Goal: Task Accomplishment & Management: Use online tool/utility

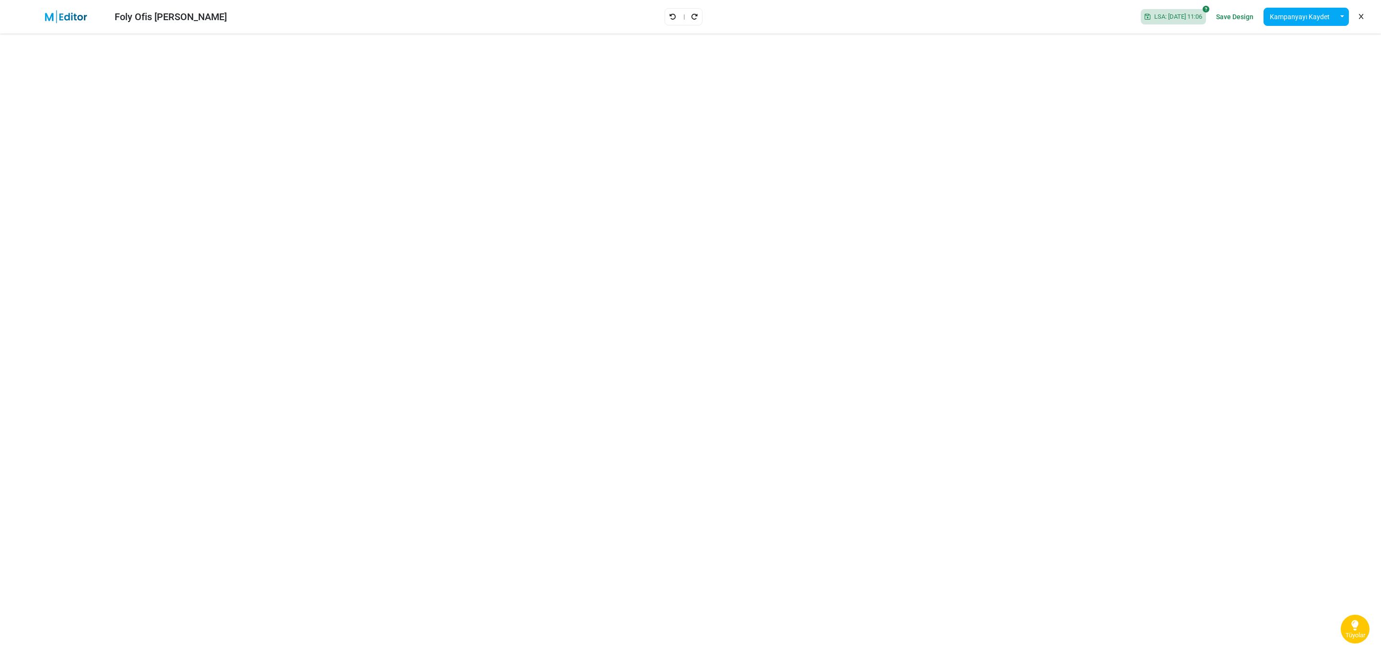
click at [920, 20] on link "Save Design" at bounding box center [1235, 17] width 42 height 16
click at [920, 19] on button "Kampanyayı Kaydet" at bounding box center [1300, 17] width 72 height 18
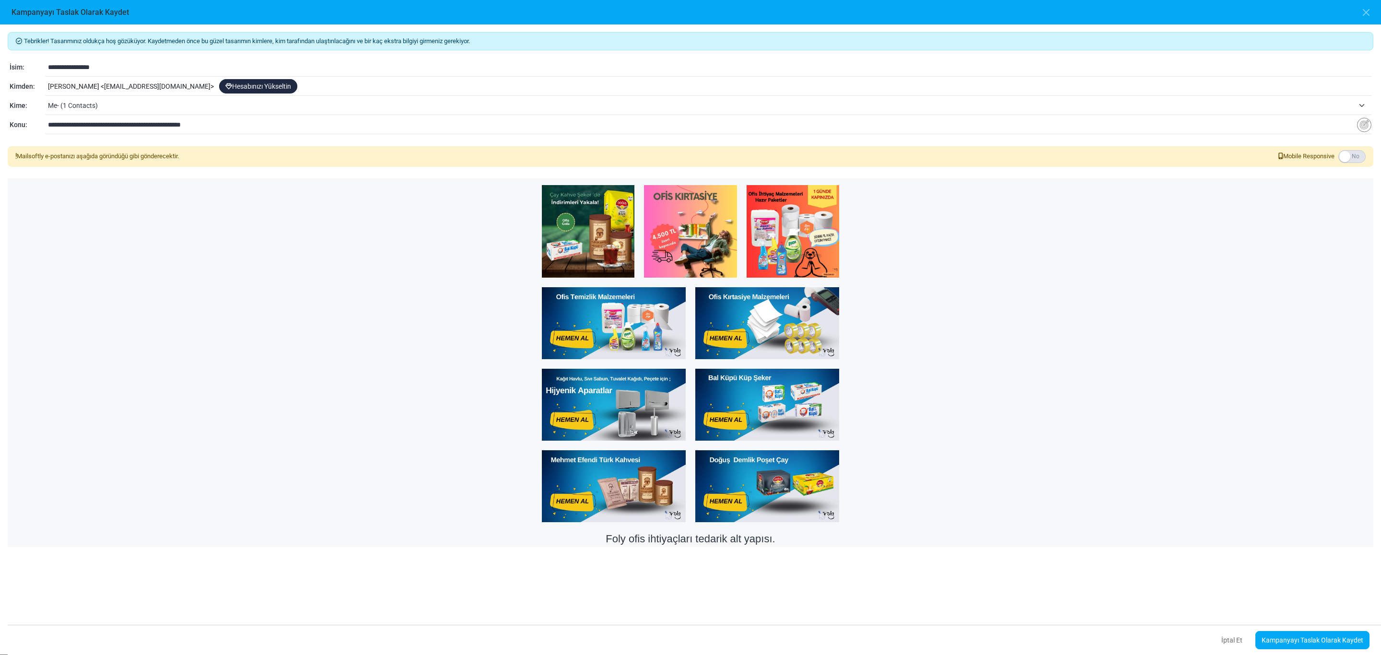
scroll to position [285, 0]
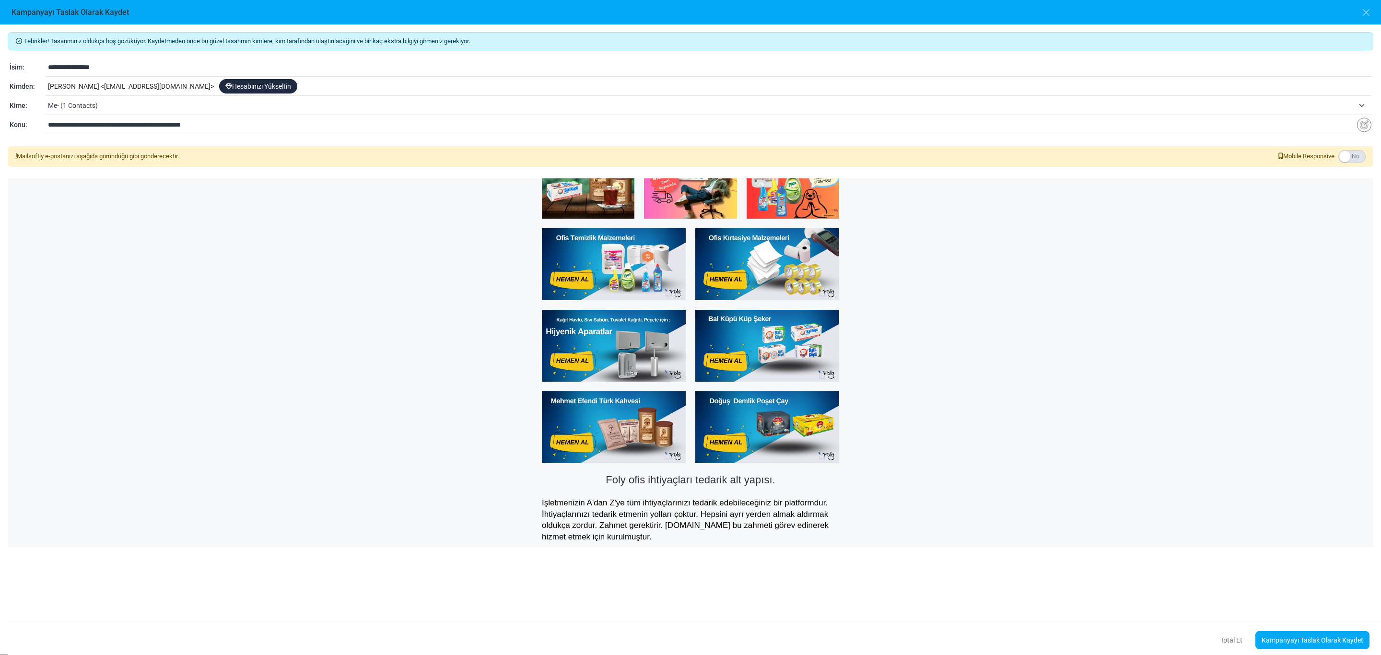
click at [176, 104] on span "Me- (1 Contacts)" at bounding box center [701, 106] width 1307 height 12
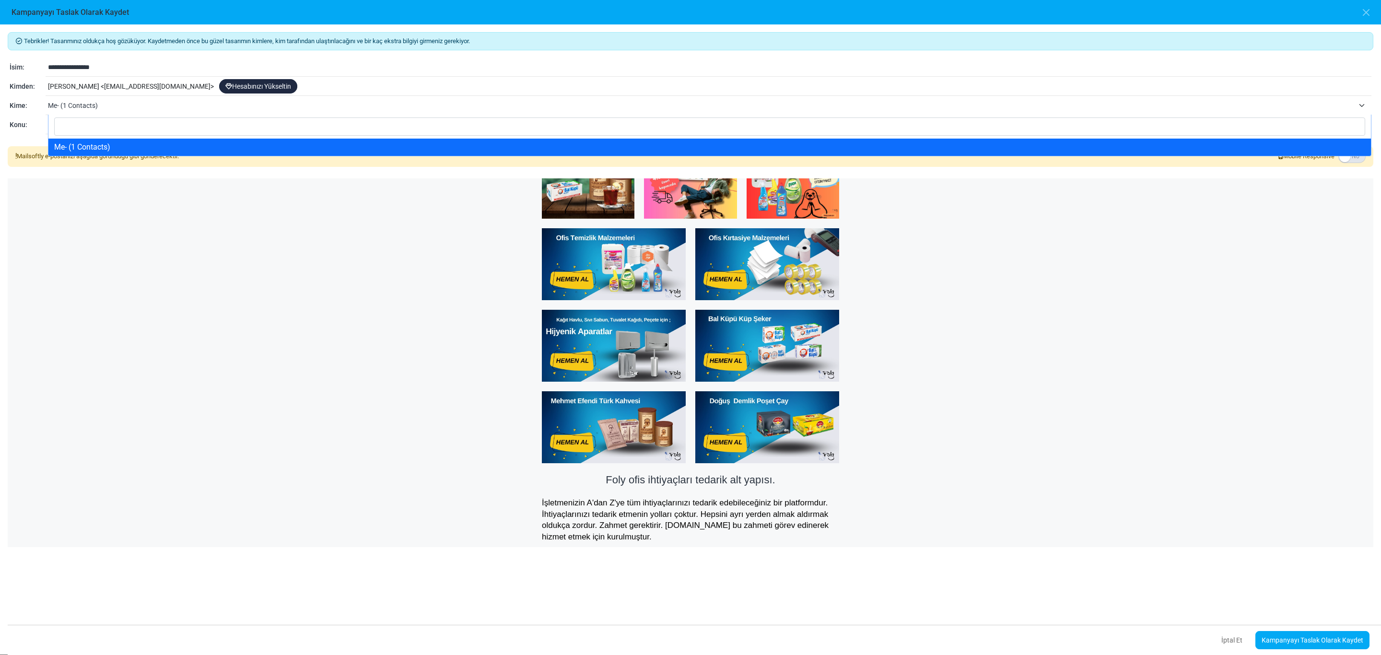
click at [176, 104] on span "Me- (1 Contacts)" at bounding box center [701, 106] width 1307 height 12
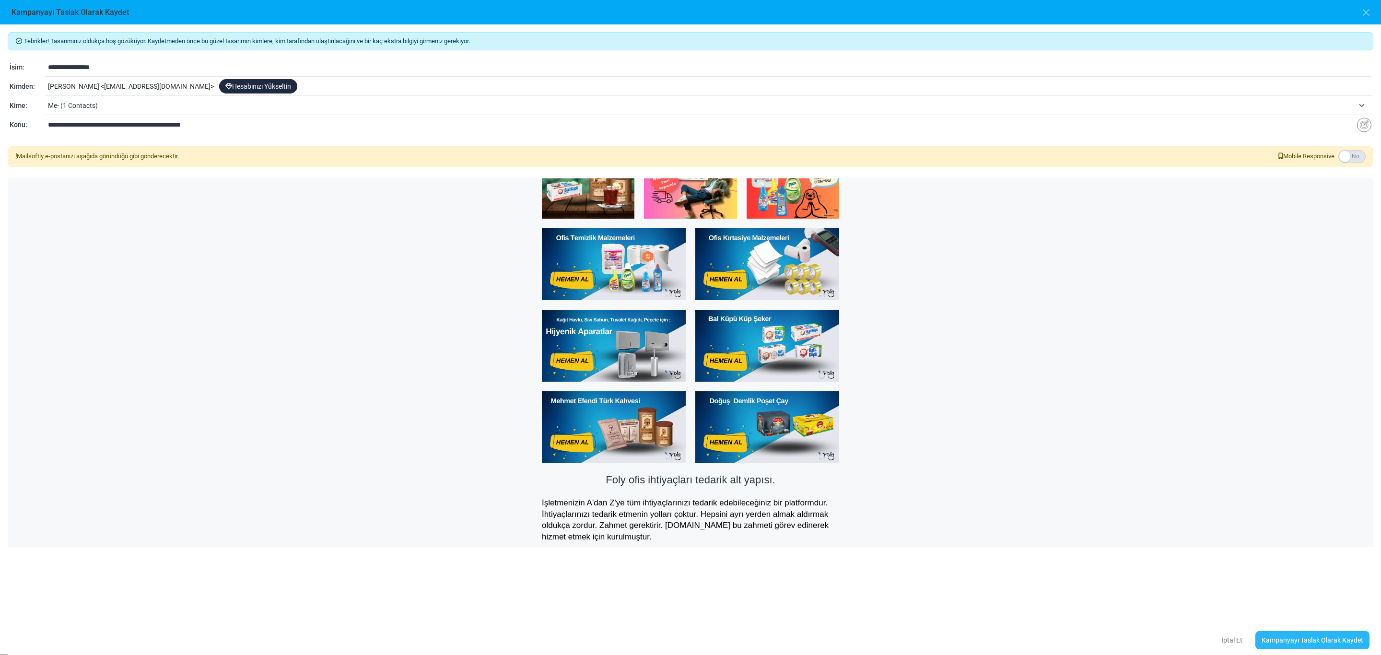
click at [920, 436] on link "Kampanyayı Taslak Olarak Kaydet" at bounding box center [1313, 640] width 114 height 18
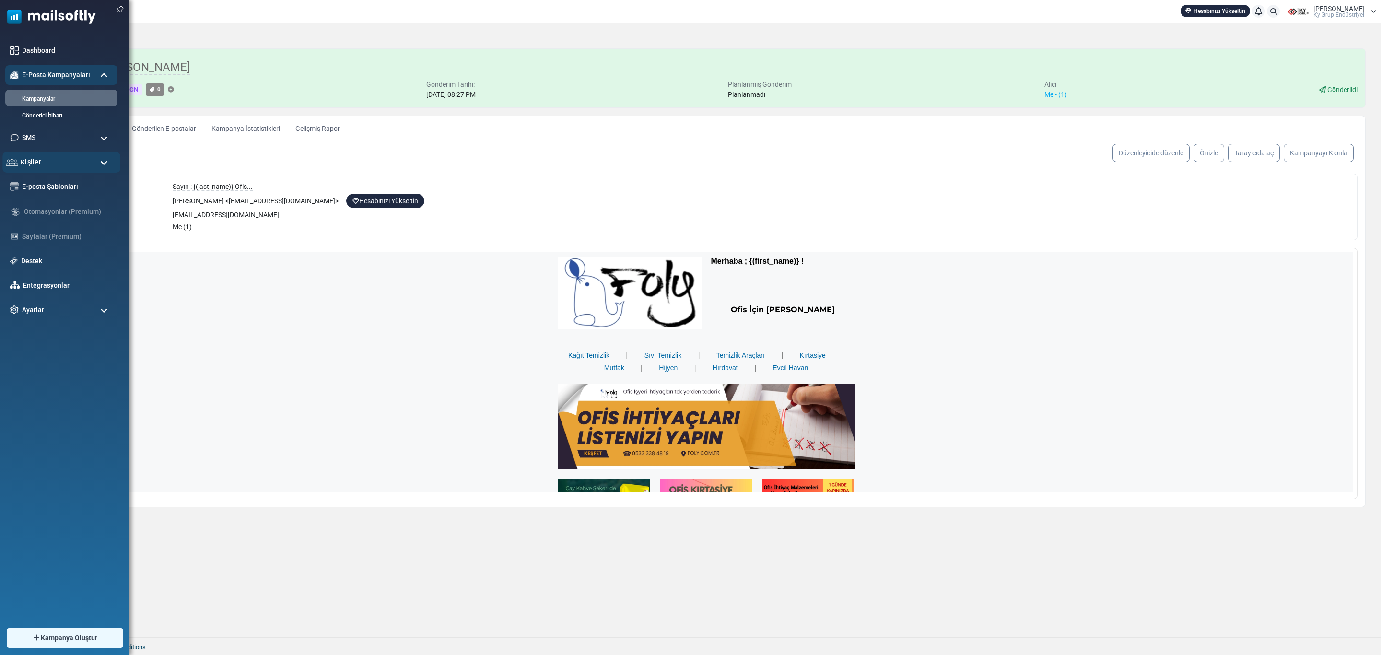
click at [94, 156] on div "Kişiler" at bounding box center [61, 162] width 118 height 21
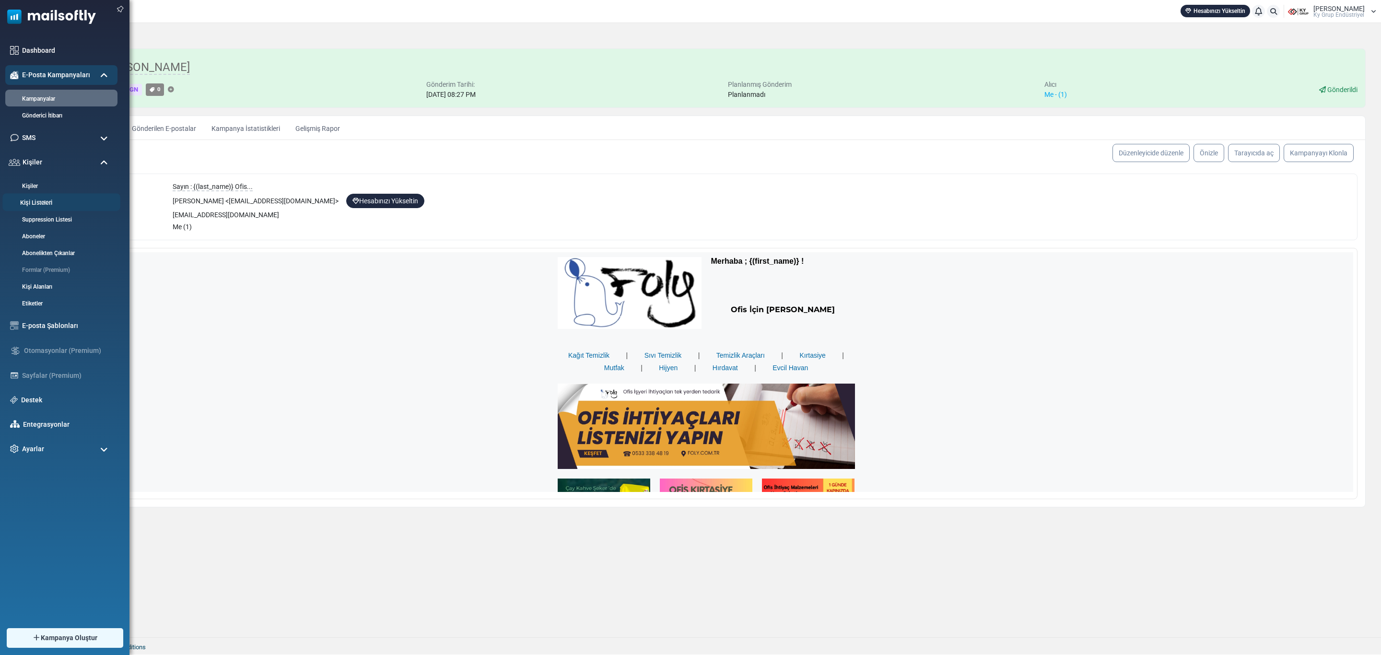
click at [54, 200] on link "Kişi Listeleri" at bounding box center [59, 203] width 115 height 9
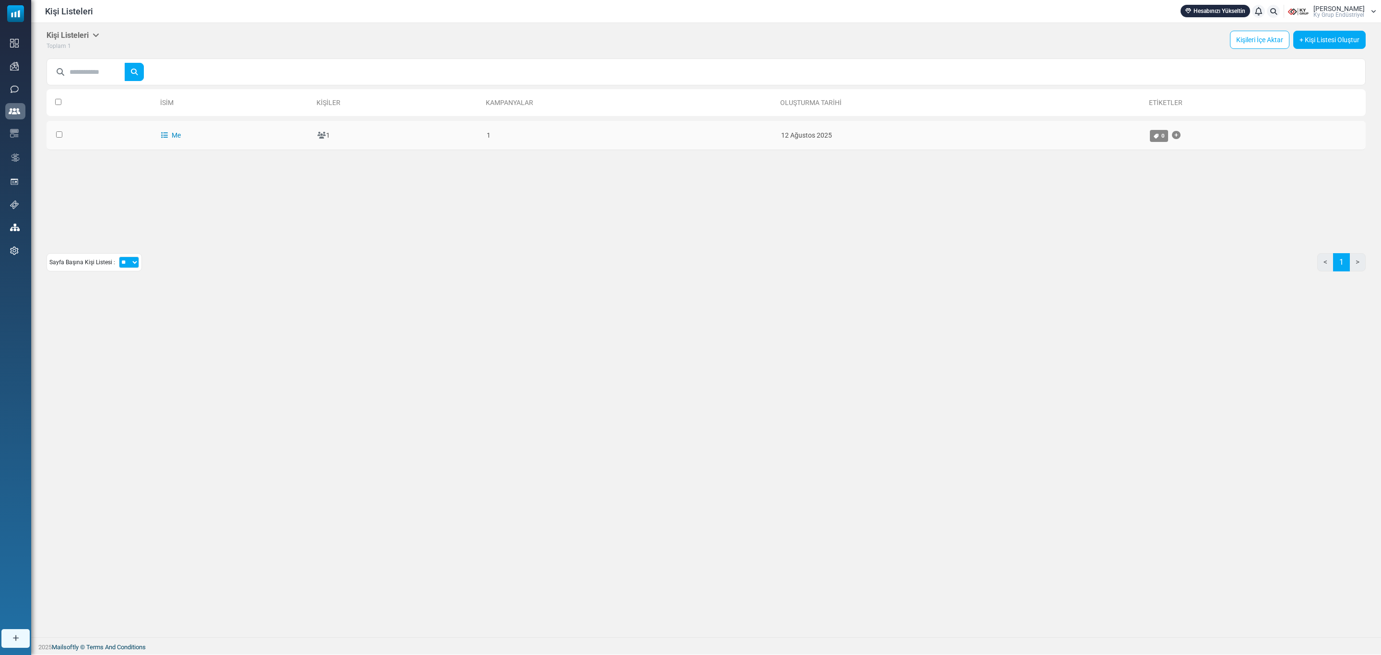
click at [173, 134] on link "Me" at bounding box center [171, 135] width 20 height 8
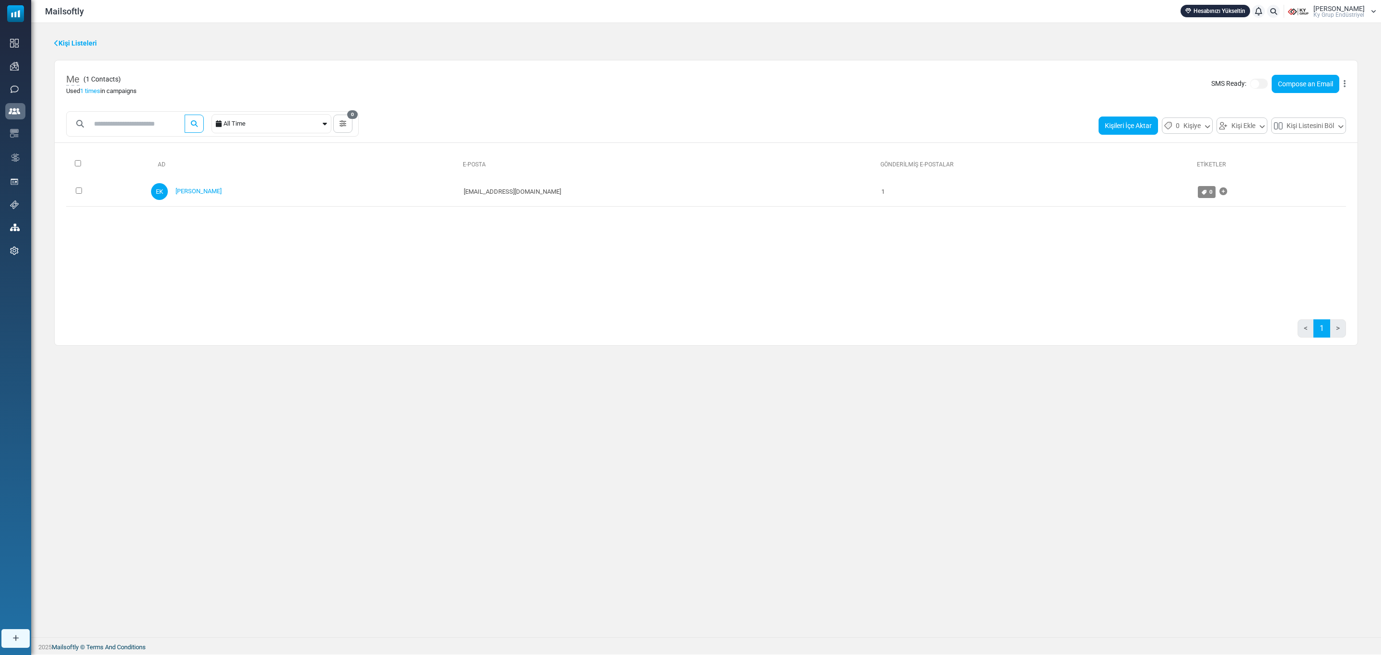
click at [1130, 130] on button "Kişileri İçe Aktar" at bounding box center [1128, 126] width 59 height 18
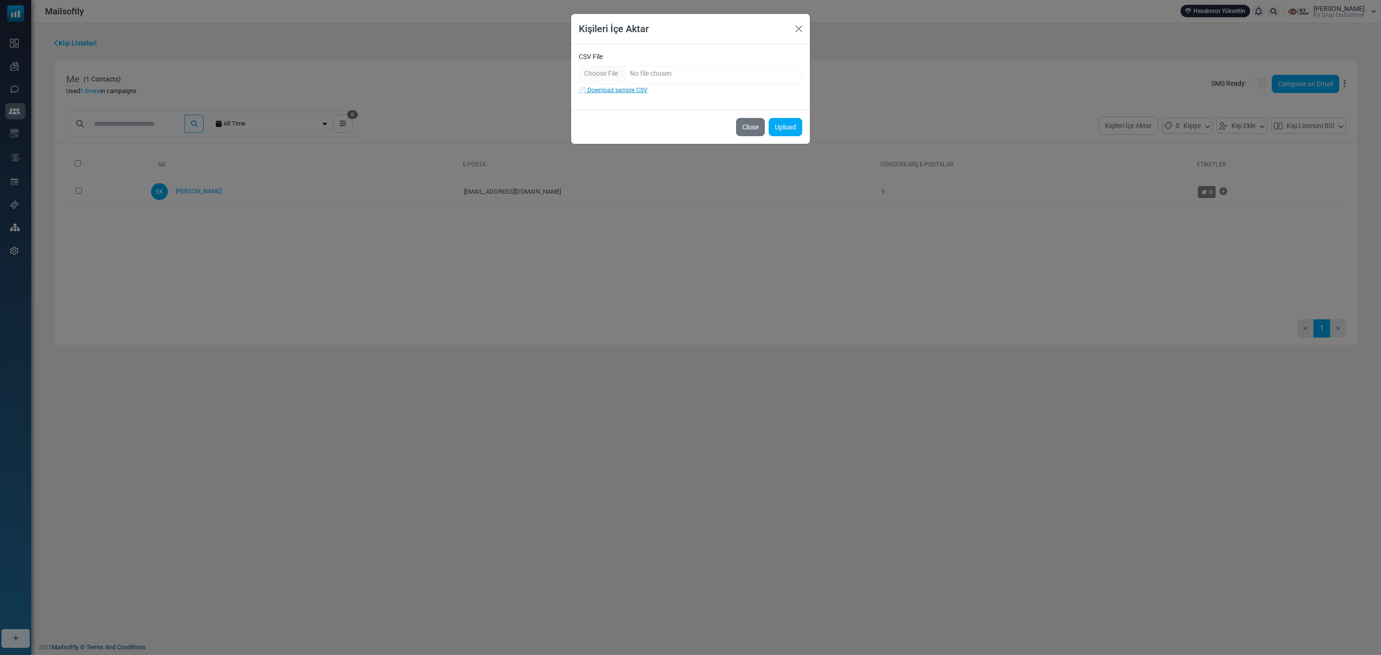
click at [622, 90] on link "📄 Download sample CSV" at bounding box center [613, 90] width 69 height 7
click at [1115, 272] on div "Kişileri İçe Aktar CSV File 📄 Download sample CSV Close Upload" at bounding box center [690, 327] width 1381 height 655
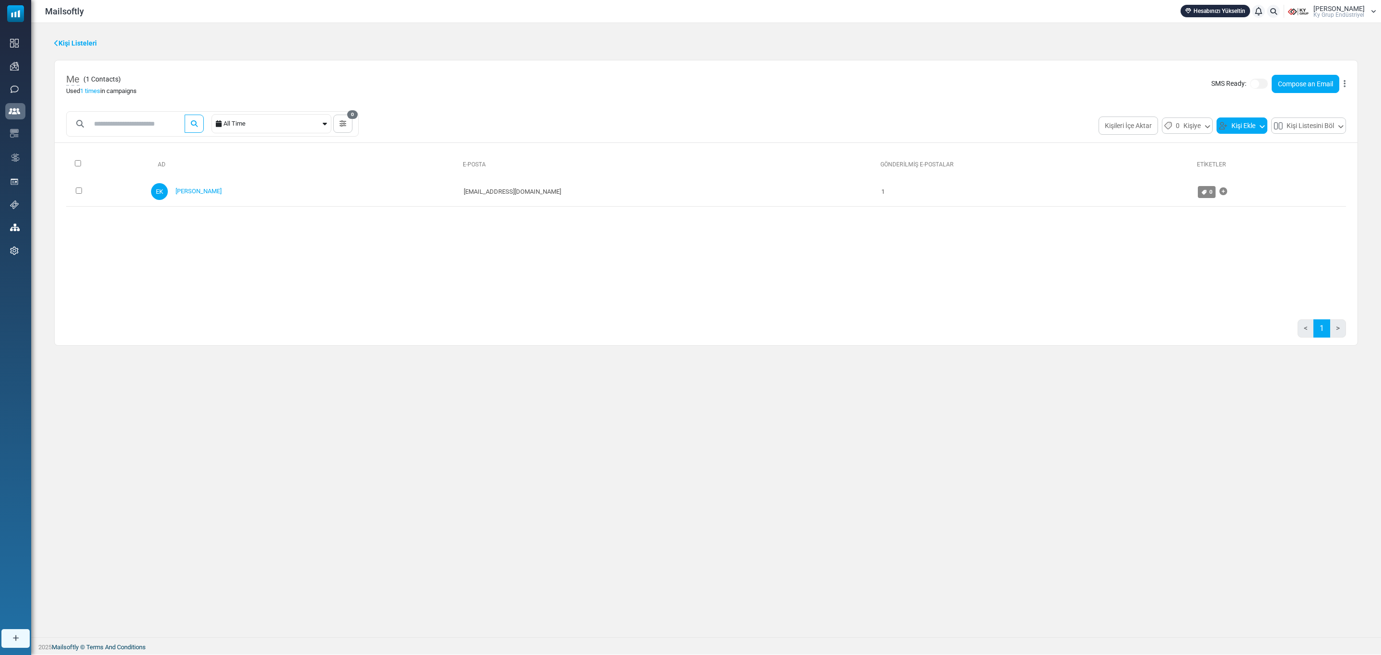
click at [1260, 129] on icon at bounding box center [1263, 125] width 6 height 9
click at [1242, 143] on ul "Kişi Oluştur Kişilerden Seç Başka Bir Listeyle Birleştir" at bounding box center [1263, 169] width 92 height 58
click at [1243, 130] on button "Kişi Ekle" at bounding box center [1242, 126] width 51 height 16
click at [1242, 148] on link "Kişi Oluştur" at bounding box center [1263, 152] width 82 height 12
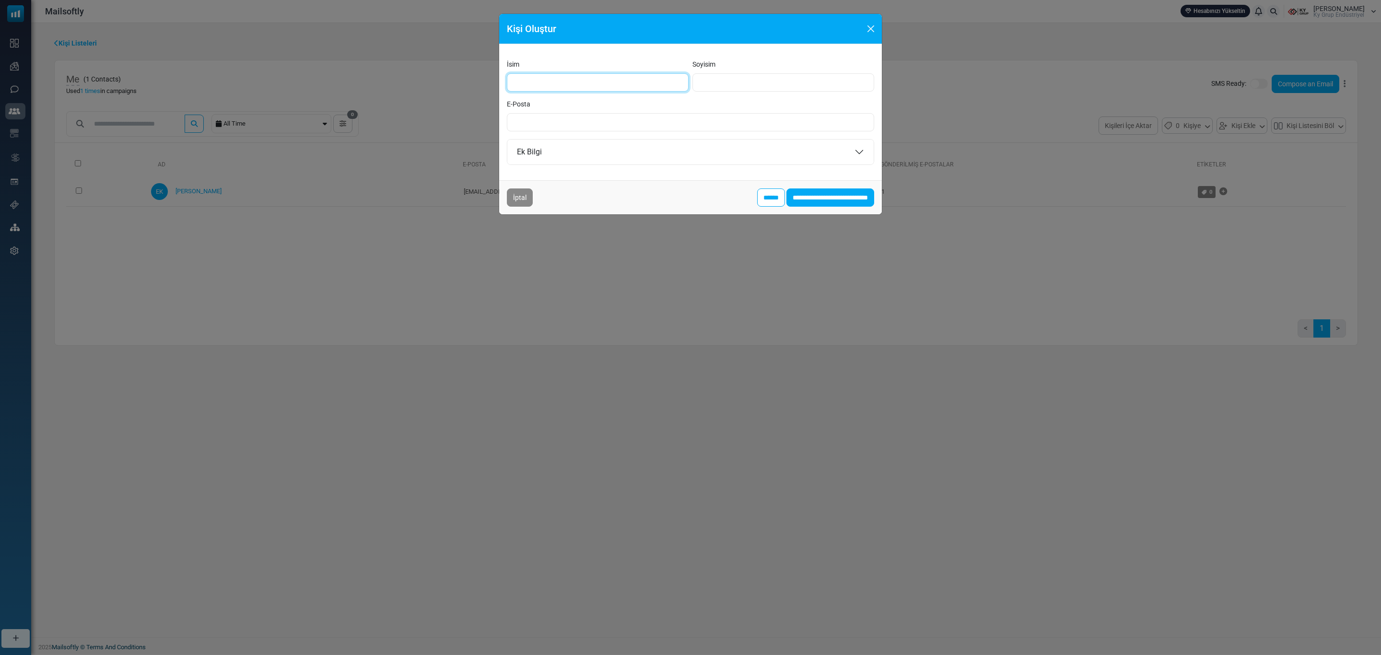
click at [559, 88] on input "İsim" at bounding box center [598, 82] width 182 height 18
click at [726, 85] on input "Soyisim" at bounding box center [784, 82] width 182 height 18
click at [642, 82] on input "İsim" at bounding box center [598, 82] width 182 height 18
click at [722, 76] on input "Soyisim" at bounding box center [784, 82] width 182 height 18
click at [591, 123] on input "E-Posta" at bounding box center [690, 122] width 367 height 18
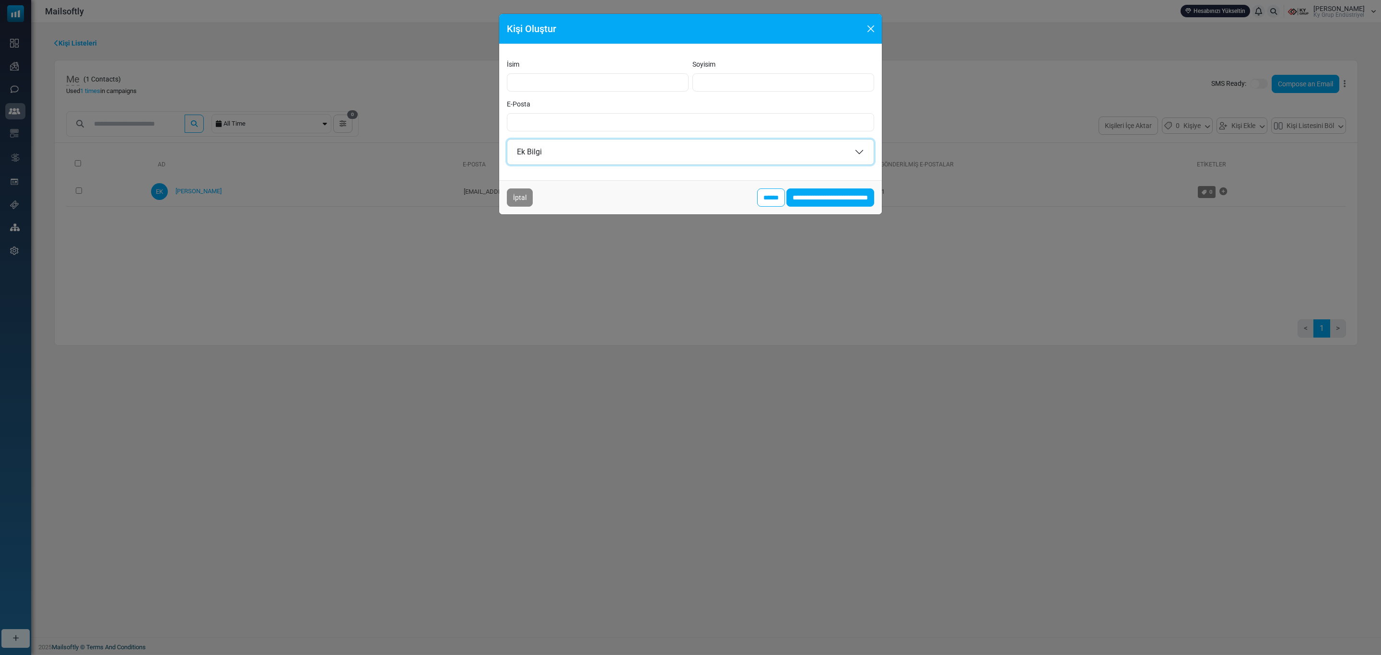
click at [740, 158] on button "Ek Bilgi" at bounding box center [690, 152] width 366 height 25
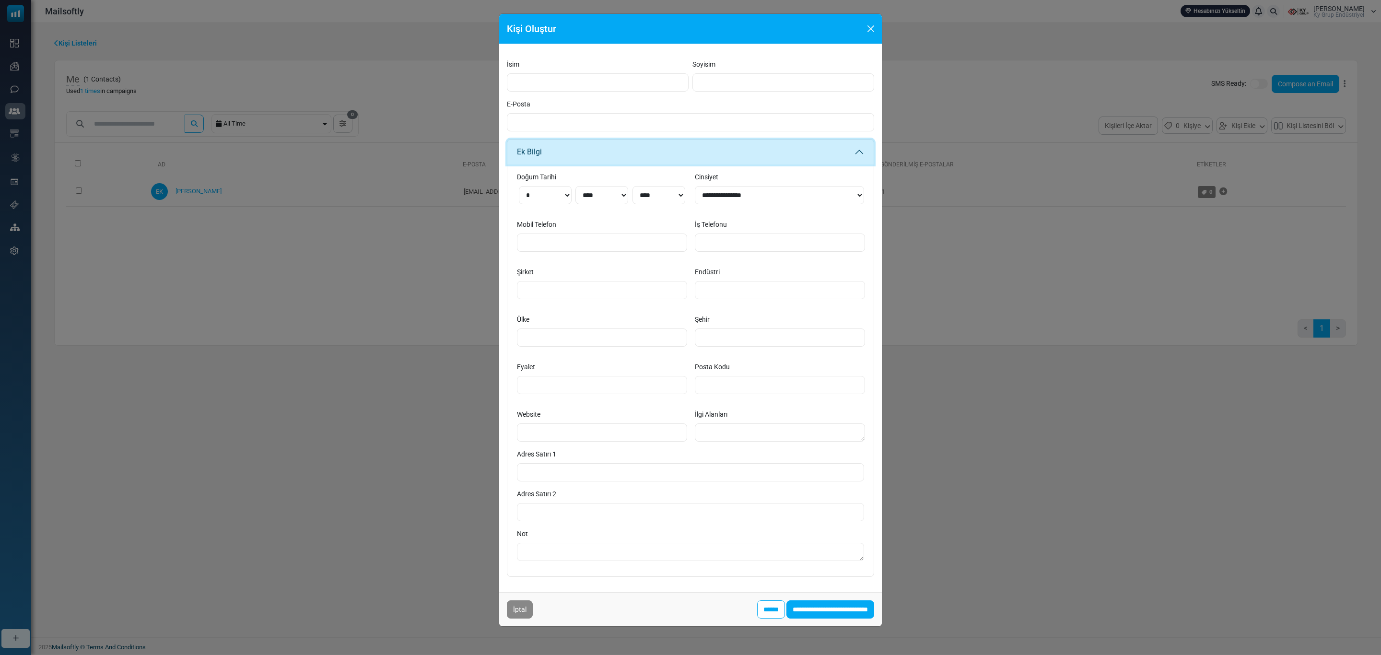
click at [740, 158] on button "Ek Bilgi" at bounding box center [690, 152] width 366 height 25
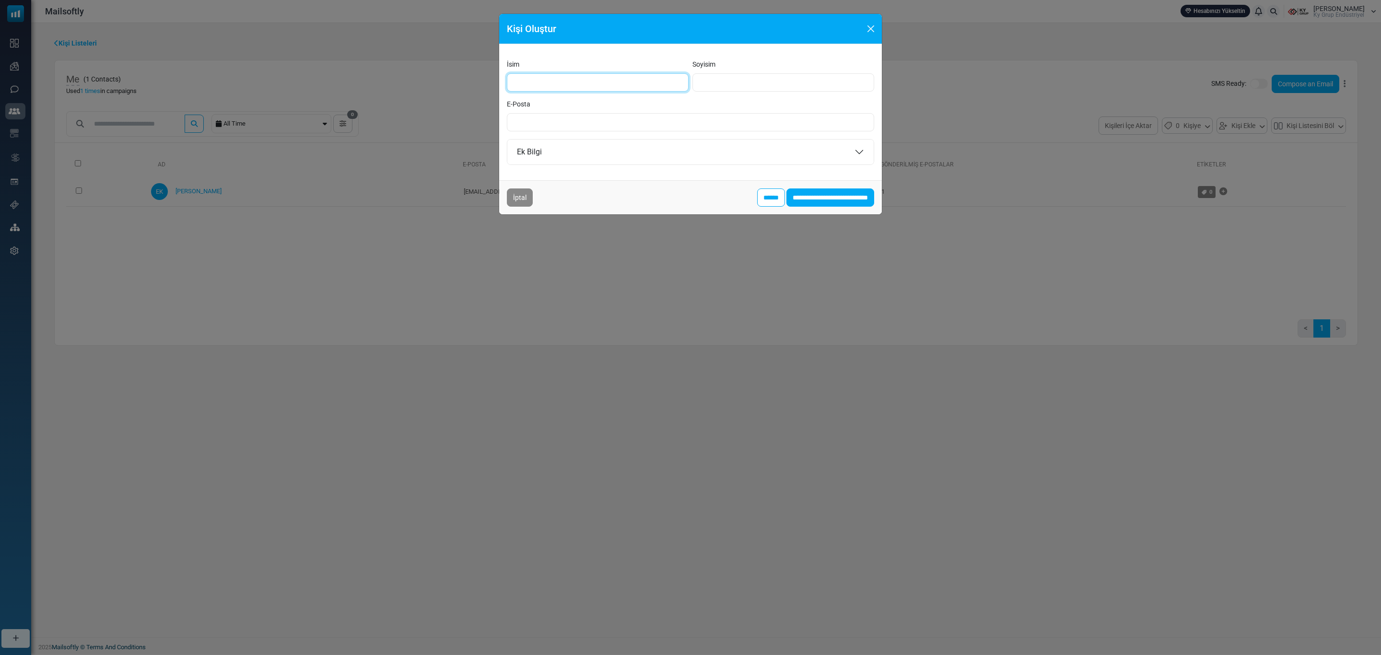
click at [632, 88] on input "İsim" at bounding box center [598, 82] width 182 height 18
click at [748, 88] on input "Soyisim" at bounding box center [784, 82] width 182 height 18
click at [865, 27] on button "Close" at bounding box center [871, 29] width 14 height 14
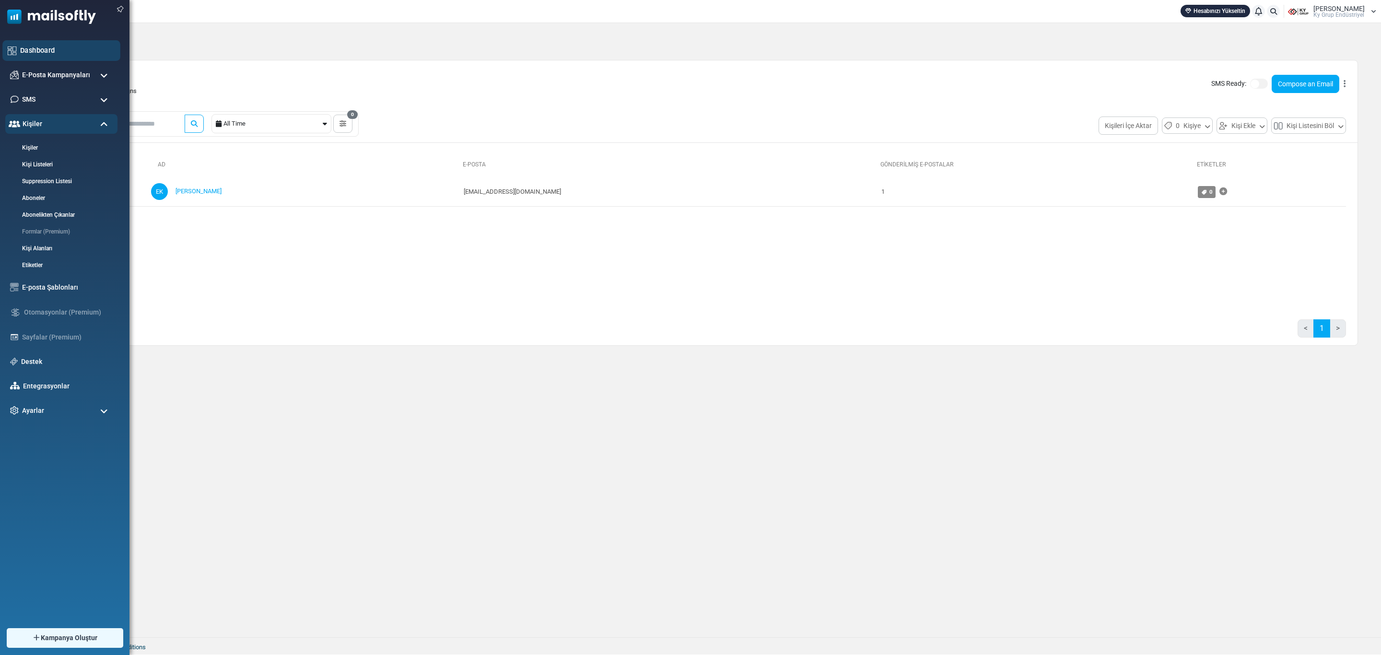
click at [45, 48] on link "Dashboard" at bounding box center [67, 50] width 95 height 11
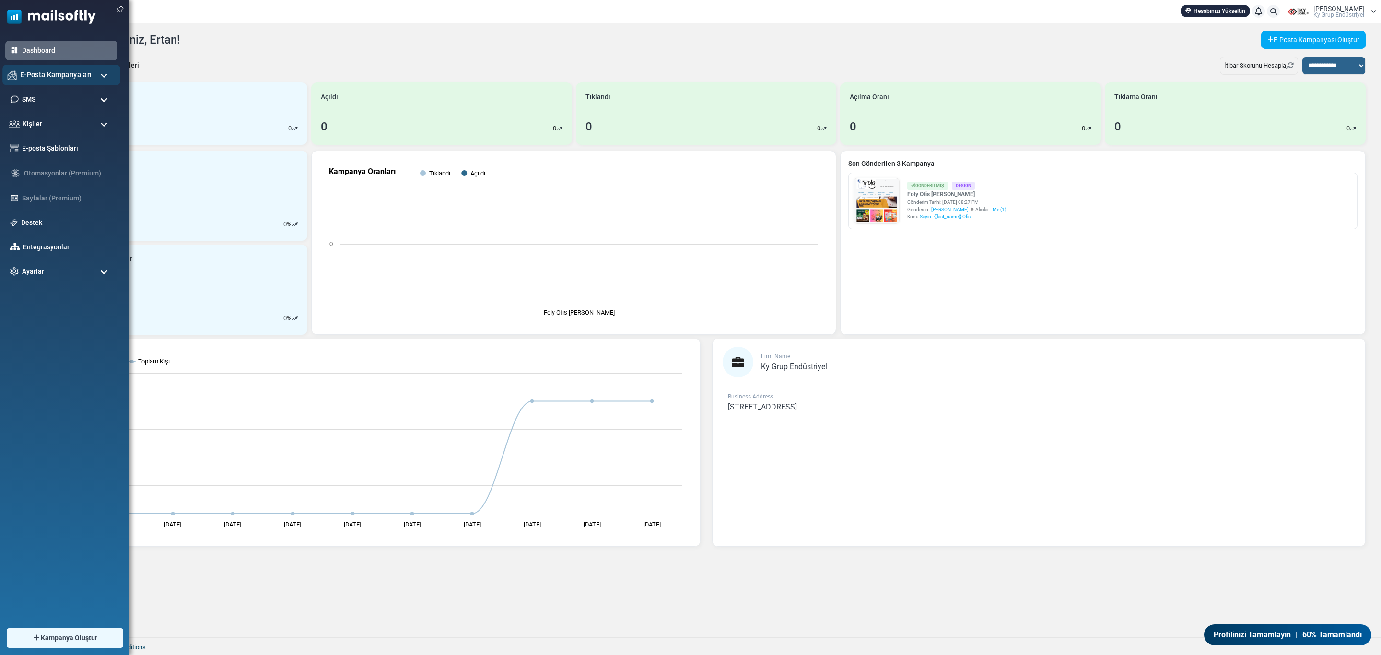
click at [77, 74] on span "E-Posta Kampanyaları" at bounding box center [55, 75] width 71 height 11
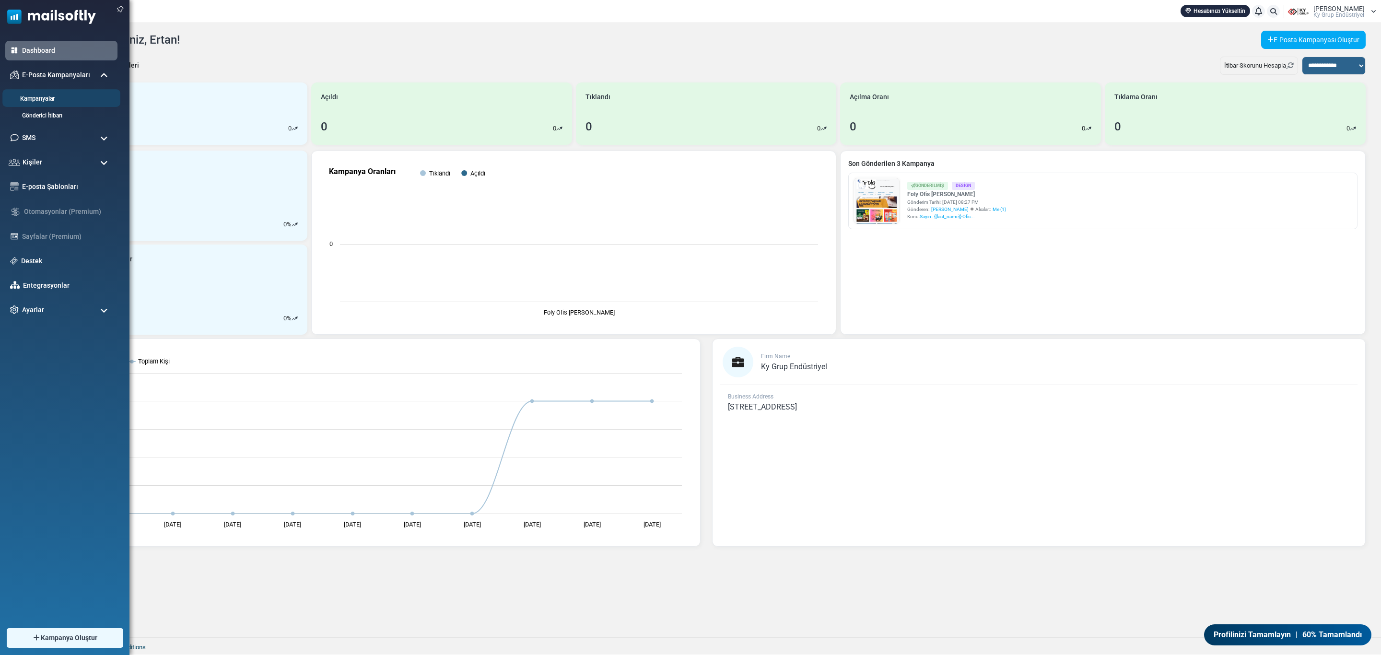
click at [47, 96] on link "Kampanyalar" at bounding box center [59, 98] width 115 height 9
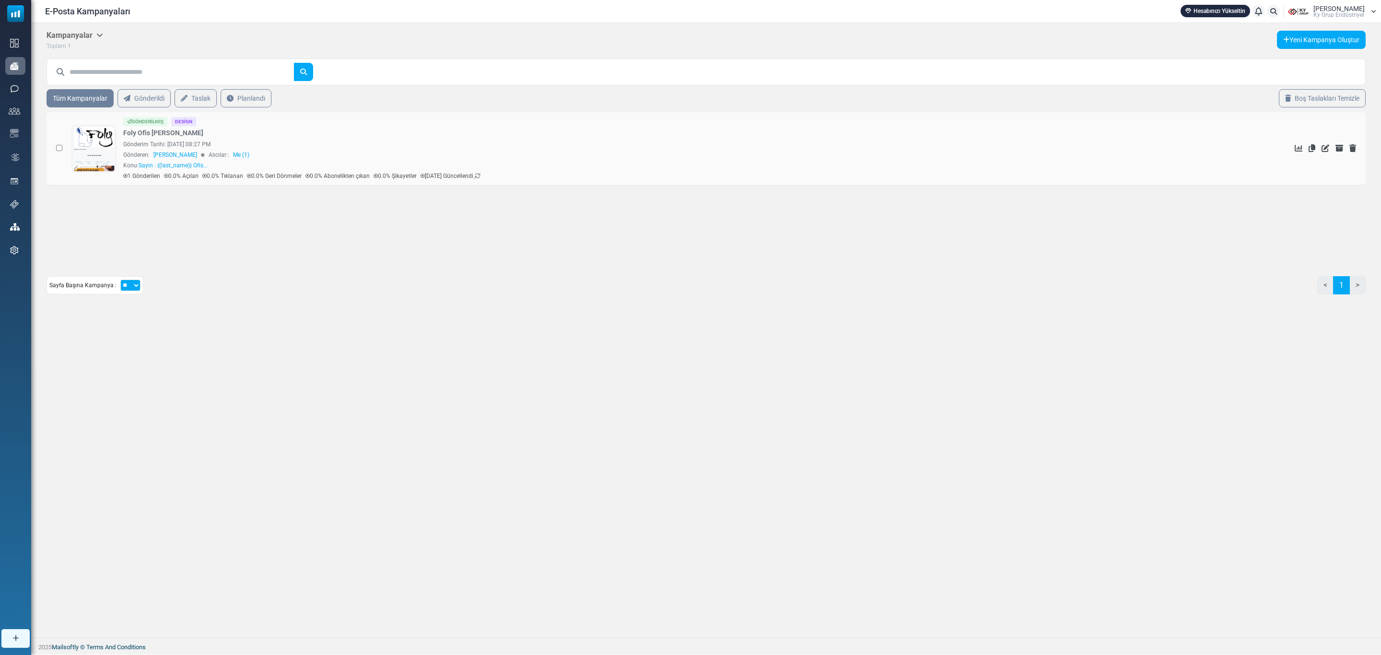
click at [93, 153] on link at bounding box center [93, 175] width 43 height 99
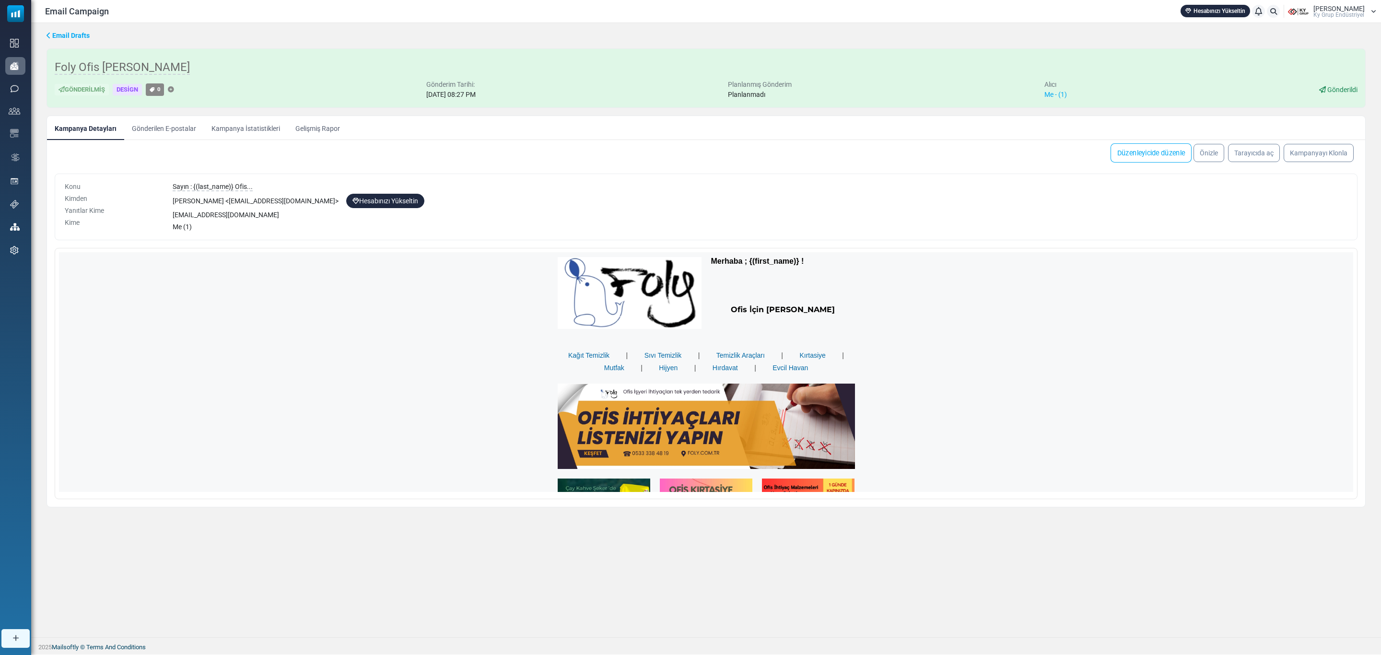
click at [1145, 159] on link "Düzenleyicide düzenle" at bounding box center [1151, 152] width 81 height 19
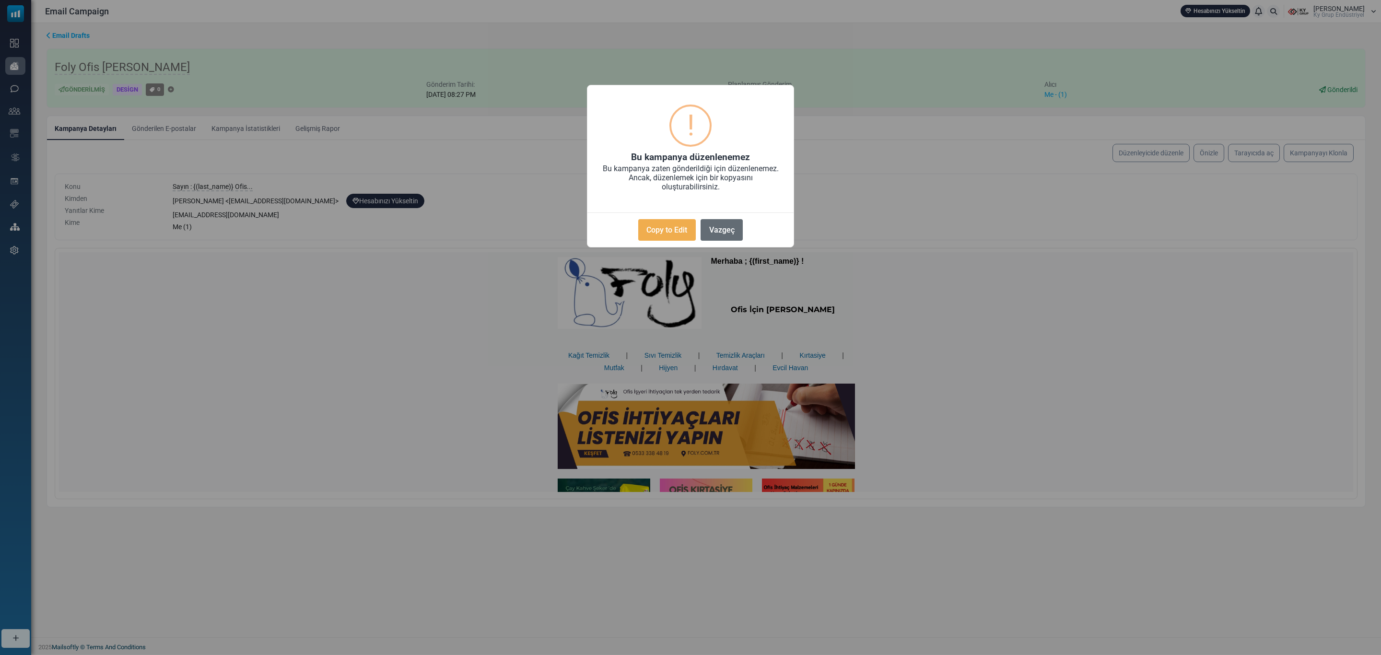
click at [717, 226] on button "Vazgeç" at bounding box center [722, 230] width 42 height 22
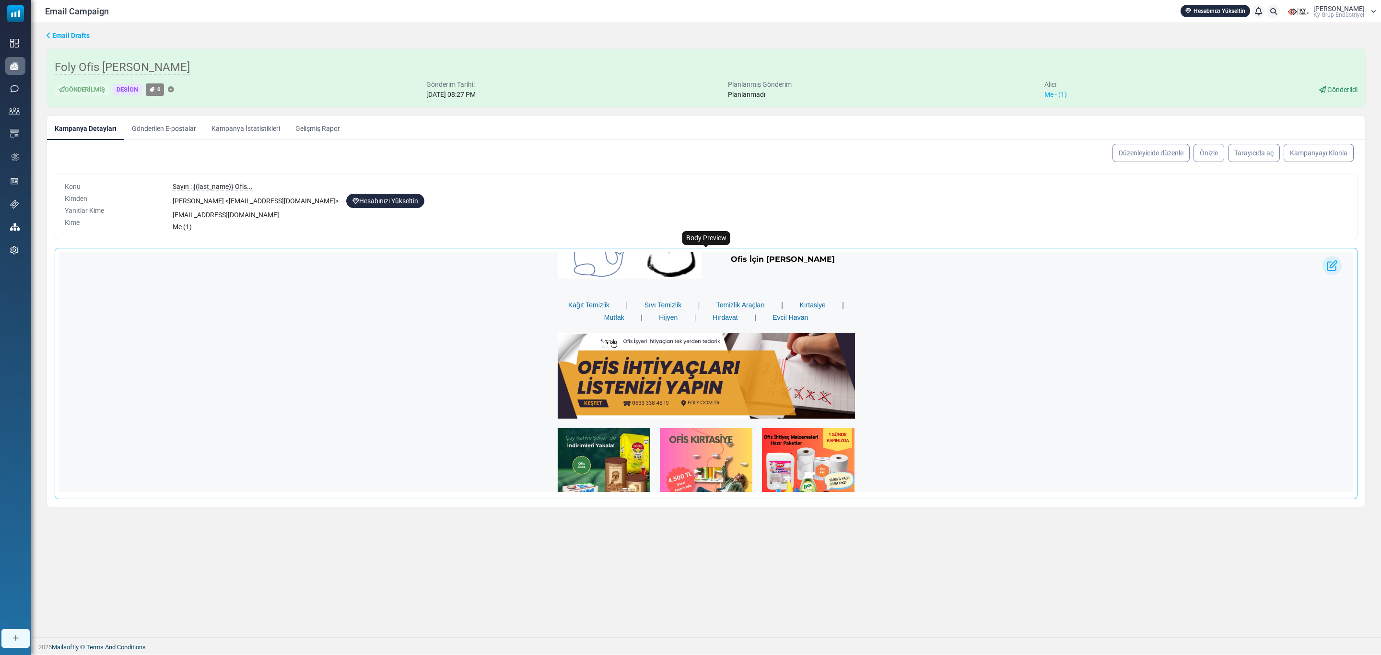
scroll to position [72, 0]
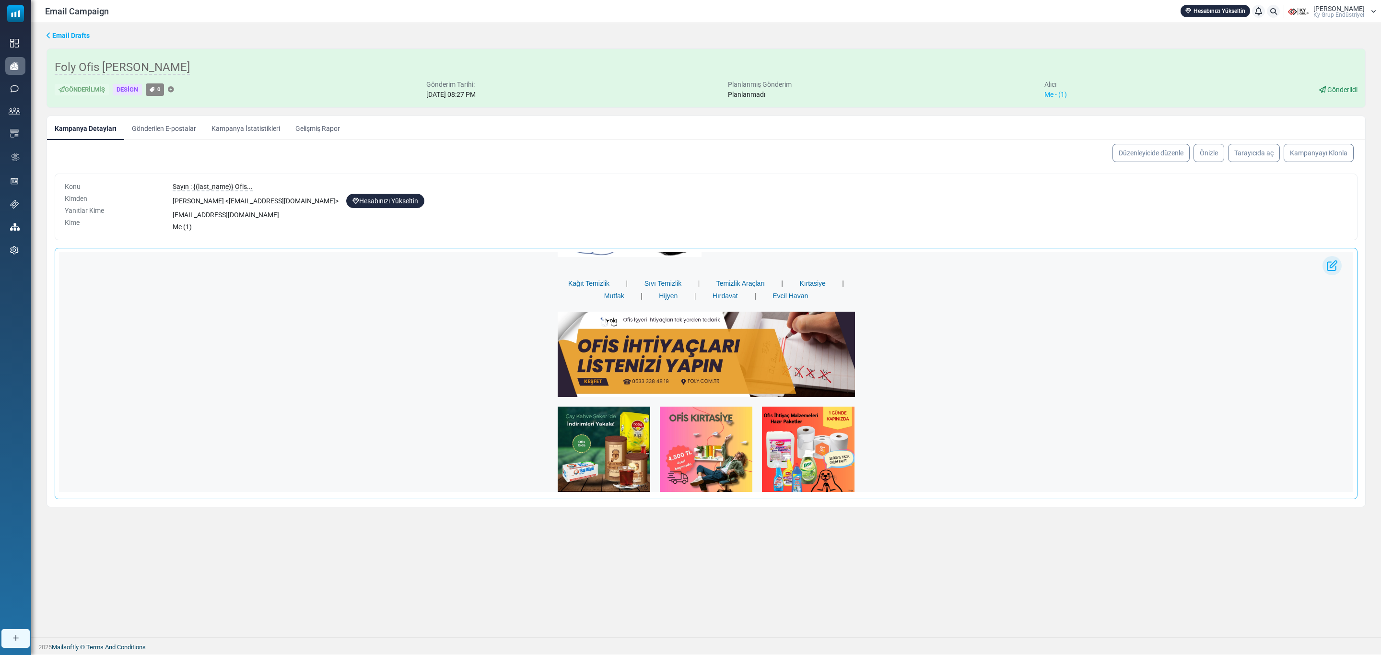
click at [1335, 270] on img at bounding box center [1332, 265] width 19 height 19
click at [1332, 269] on img at bounding box center [1332, 265] width 19 height 19
click at [1330, 271] on img at bounding box center [1332, 265] width 19 height 19
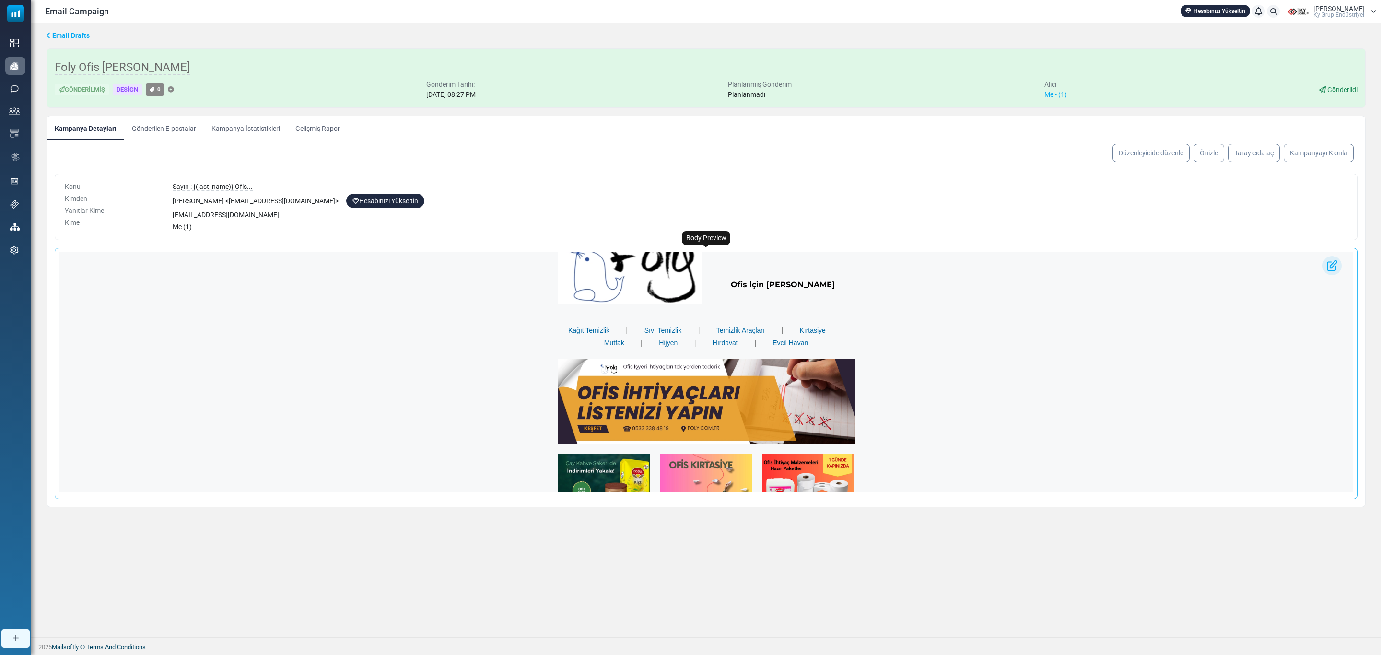
scroll to position [0, 0]
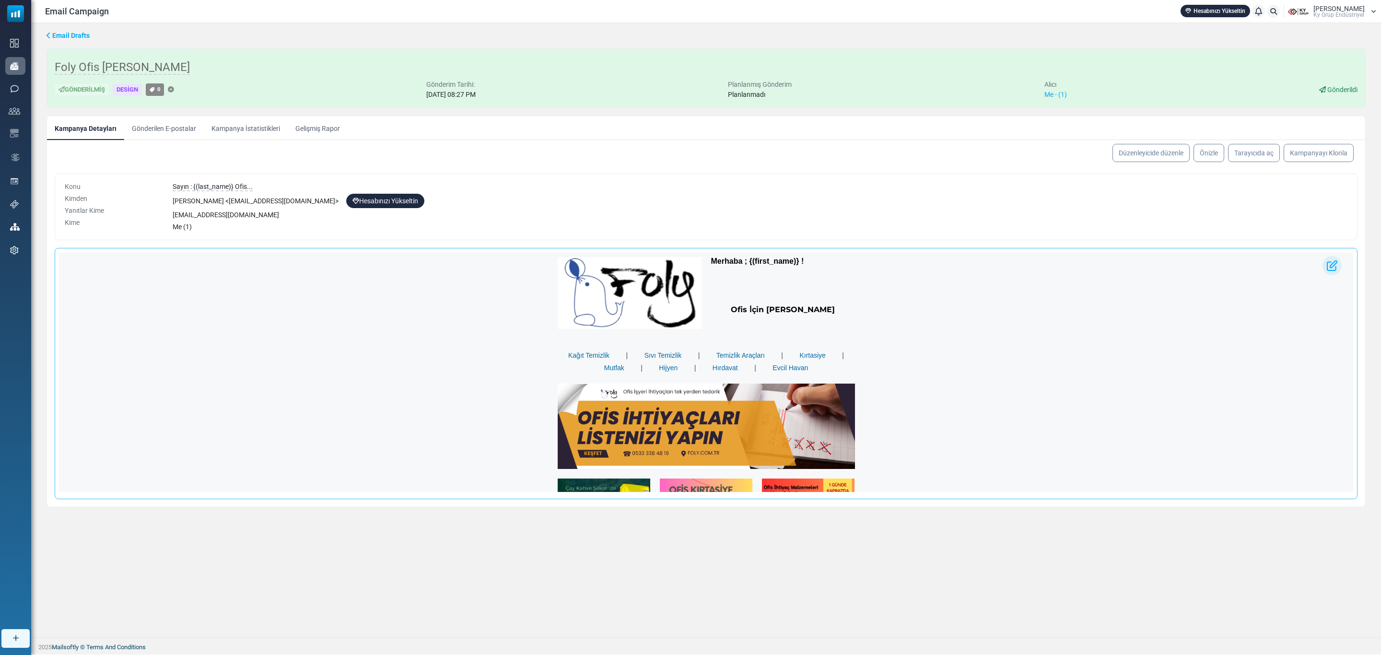
click at [1327, 264] on img at bounding box center [1332, 265] width 19 height 19
click at [1330, 268] on img at bounding box center [1332, 265] width 19 height 19
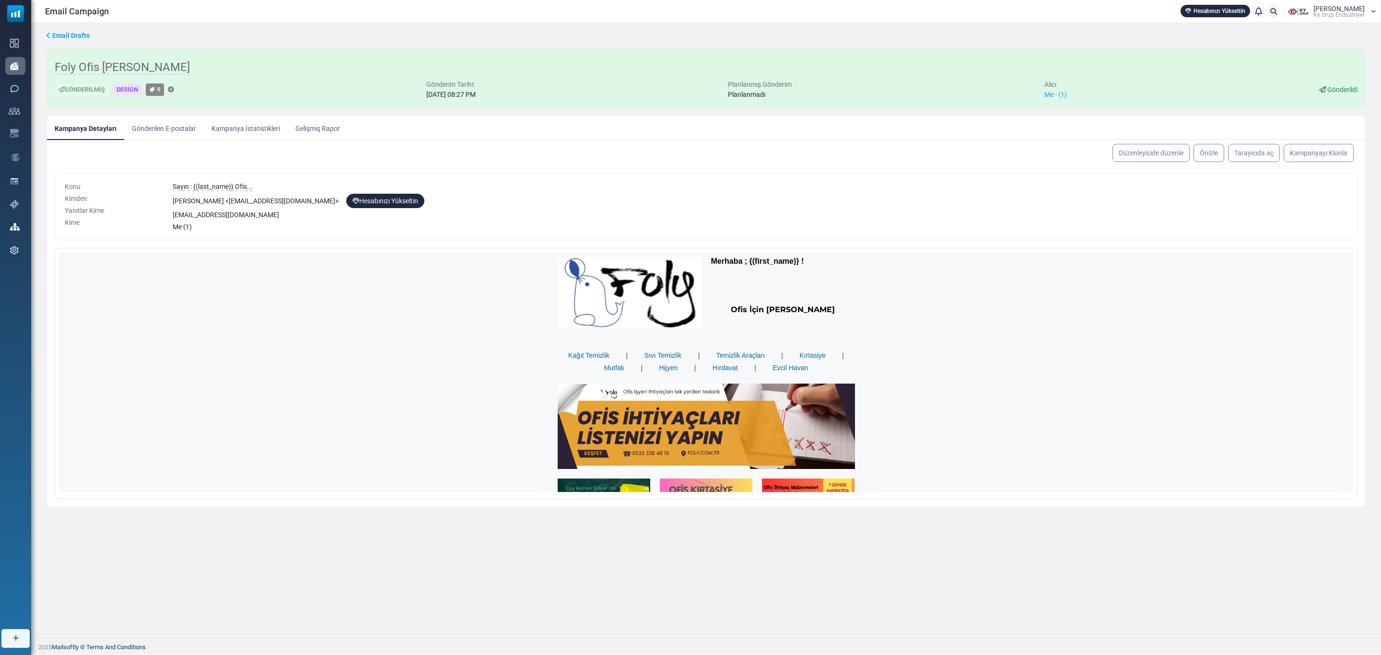
drag, startPoint x: 501, startPoint y: 91, endPoint x: 416, endPoint y: 92, distance: 85.4
click at [416, 92] on div "Gönderilmiş Design 0 Gönderim Tarihi: [DATE] 08:27 PM Planlanmış Gönderim Planl…" at bounding box center [706, 90] width 1303 height 20
drag, startPoint x: 416, startPoint y: 92, endPoint x: 530, endPoint y: 95, distance: 113.7
click at [530, 95] on div "Gönderilmiş Design 0 Gönderim Tarihi: [DATE] 08:27 PM Planlanmış Gönderim Planl…" at bounding box center [706, 90] width 1303 height 20
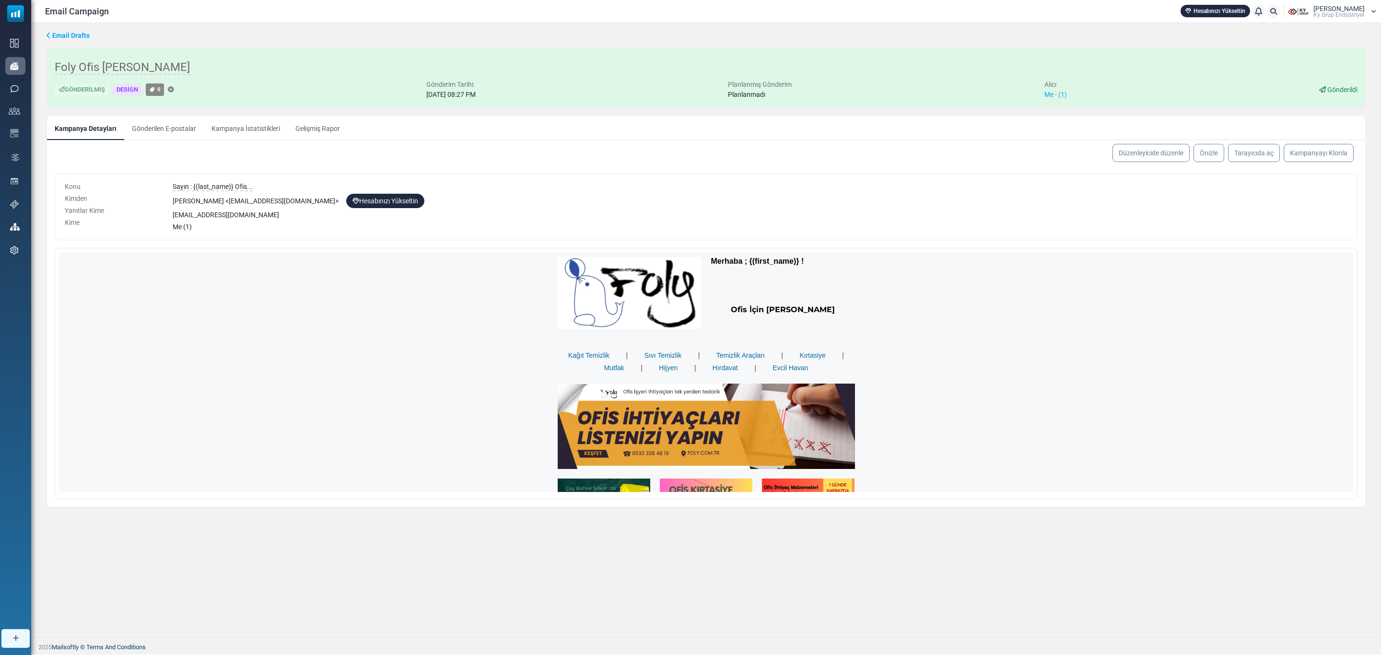
click at [565, 95] on div "Gönderilmiş Design 0 Gönderim Tarihi: [DATE] 08:27 PM Planlanmış Gönderim Planl…" at bounding box center [706, 90] width 1303 height 20
click at [1350, 91] on span "Gönderildi" at bounding box center [1343, 90] width 30 height 8
click at [1201, 157] on link "Önizle" at bounding box center [1209, 152] width 32 height 19
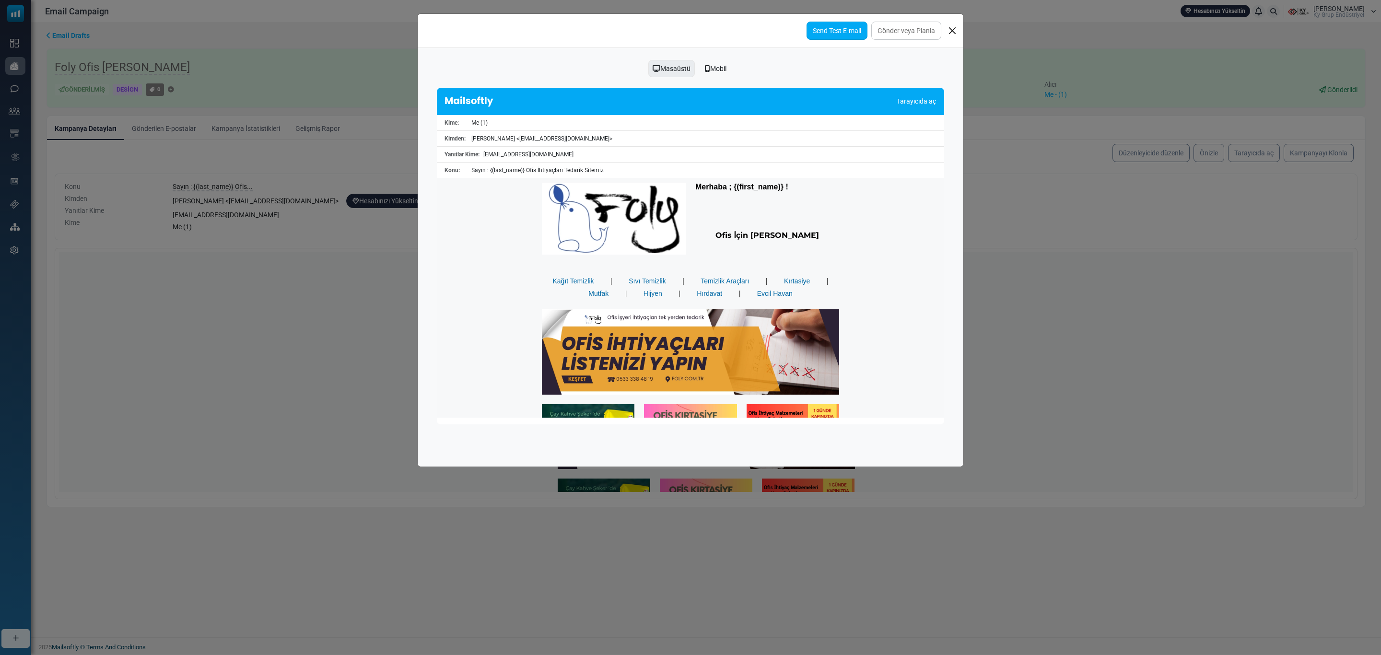
click at [837, 31] on link "Send Test E-mail" at bounding box center [837, 31] width 61 height 18
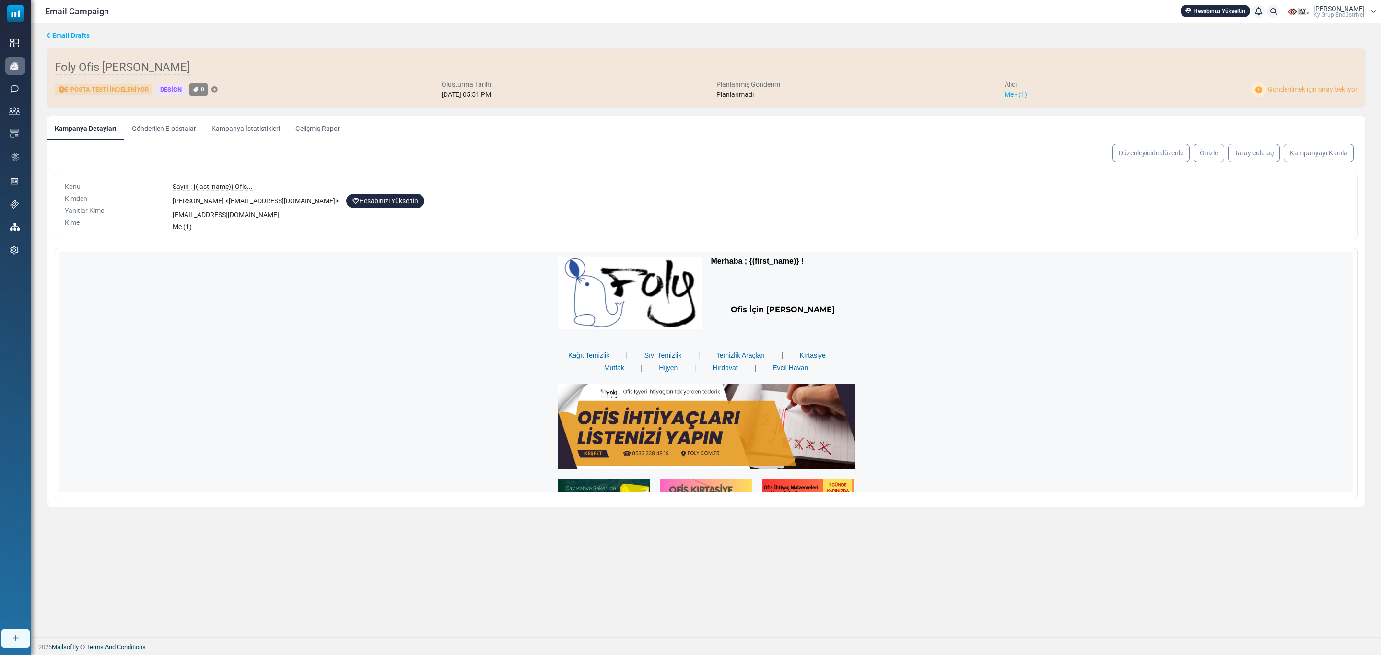
click at [1001, 144] on div "Düzenleyicide düzenle [GEOGRAPHIC_DATA] [PERSON_NAME]yıcıda aç Kampanyayı [GEOG…" at bounding box center [706, 153] width 1319 height 26
click at [918, 186] on div "Sayın : {(last_name)} Ofis..." at bounding box center [760, 187] width 1175 height 10
click at [180, 127] on link "Gönderilen E-postalar" at bounding box center [164, 128] width 80 height 24
